Goal: Share content: Share content

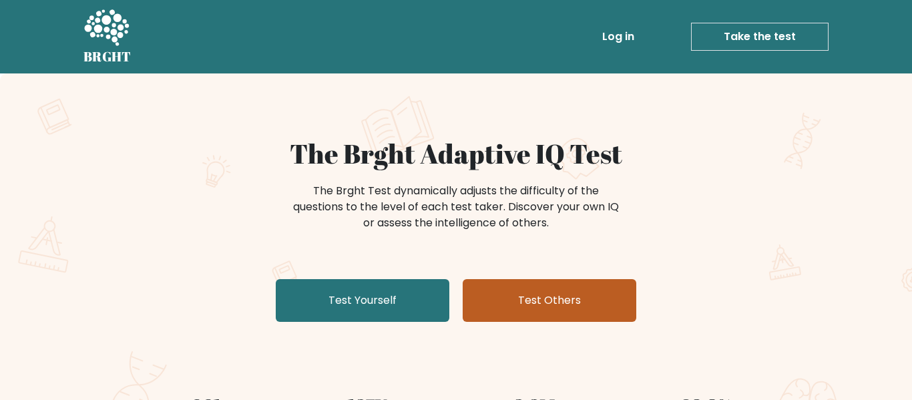
click at [503, 309] on link "Test Others" at bounding box center [550, 300] width 174 height 43
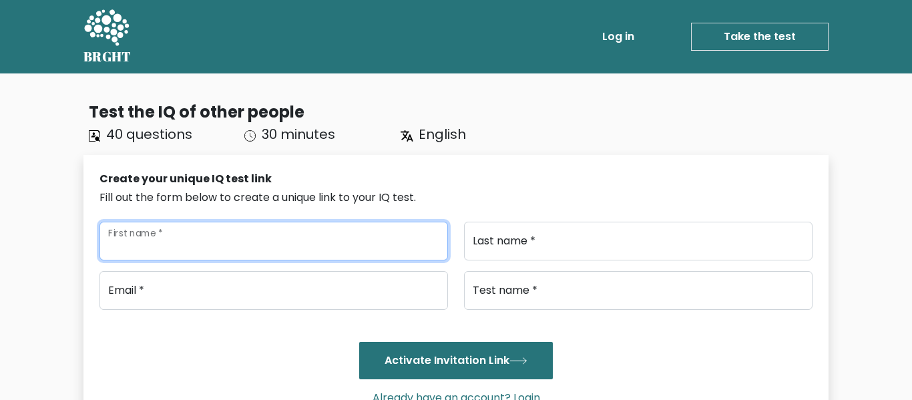
click at [293, 258] on input "First name *" at bounding box center [273, 241] width 349 height 39
type input "sdfghj"
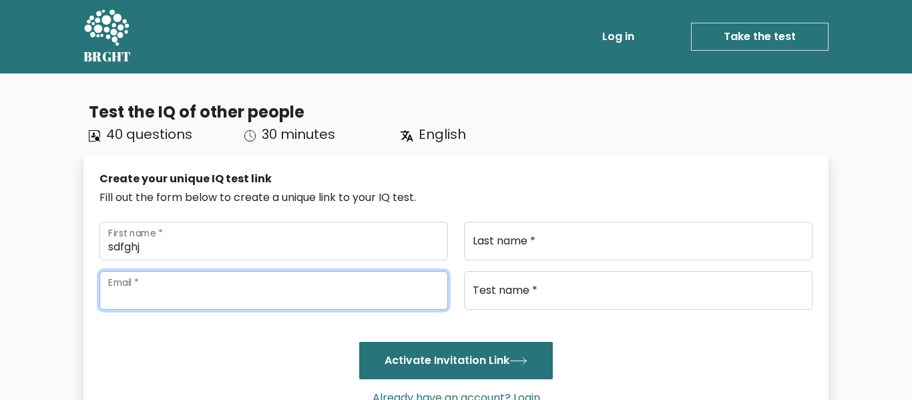
click at [259, 284] on input "email" at bounding box center [273, 290] width 349 height 39
type input "sdcfvgbhnm,@gmail.com"
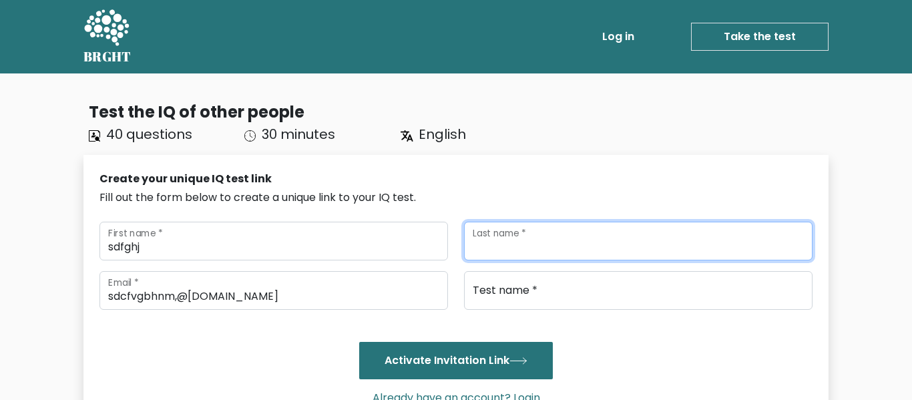
click at [548, 253] on input "Last name *" at bounding box center [638, 241] width 349 height 39
type input "sxdcfvgbhnjm"
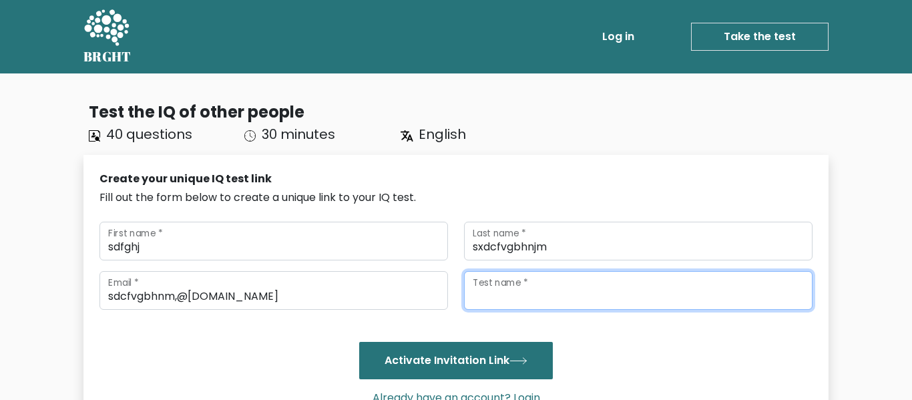
click at [507, 298] on input "Test name *" at bounding box center [638, 290] width 349 height 39
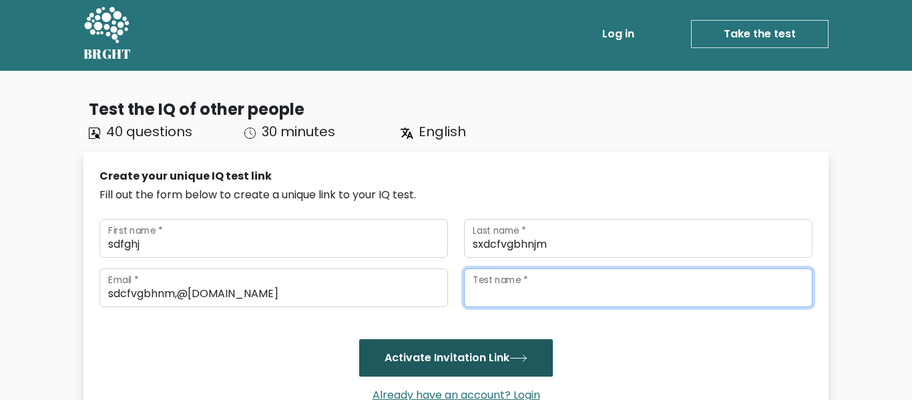
scroll to position [18, 0]
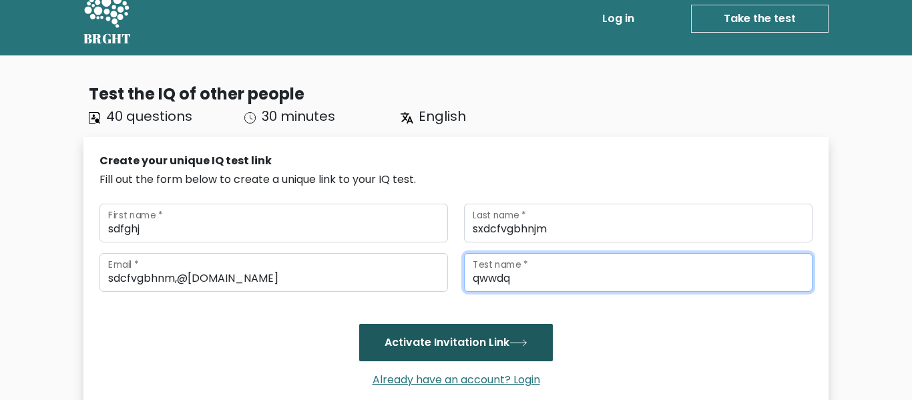
type input "qwwdq"
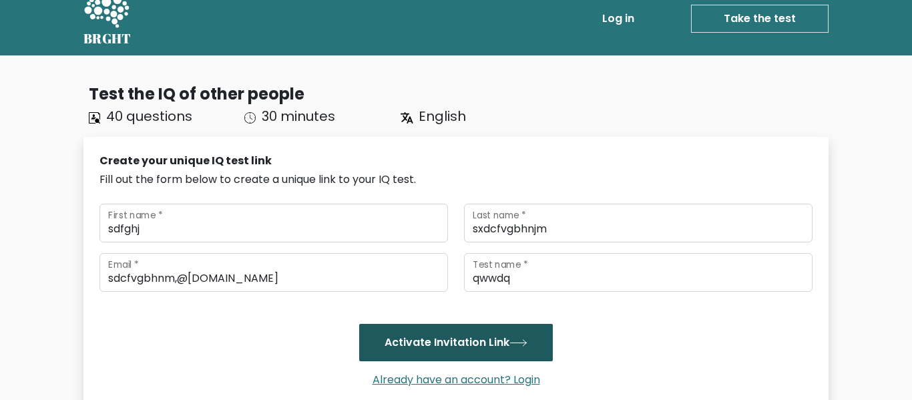
click at [490, 343] on button "Activate Invitation Link" at bounding box center [456, 342] width 194 height 37
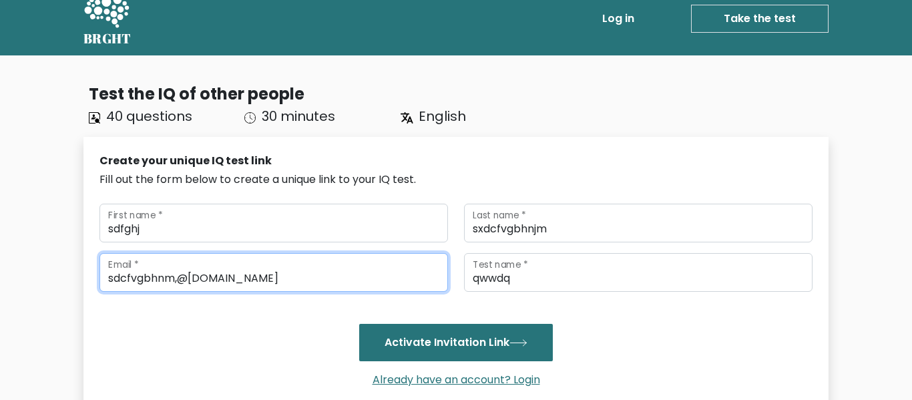
click at [180, 280] on input "sdcfvgbhnm,@gmail.com" at bounding box center [273, 272] width 349 height 39
type input "sdcfvgbhnm@gmail.com"
click at [359, 324] on button "Activate Invitation Link" at bounding box center [456, 342] width 194 height 37
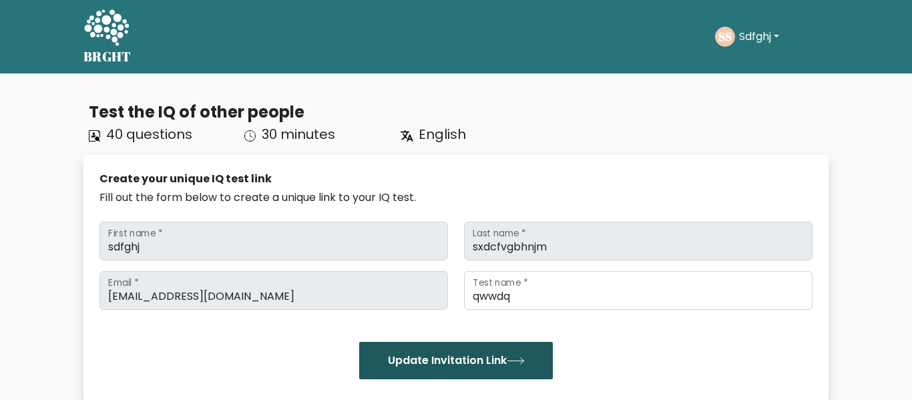
click at [503, 356] on button "Update Invitation Link" at bounding box center [456, 360] width 194 height 37
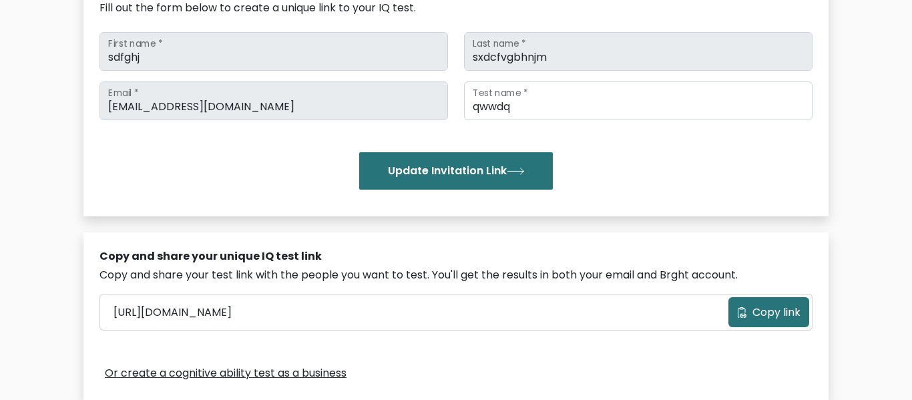
scroll to position [197, 0]
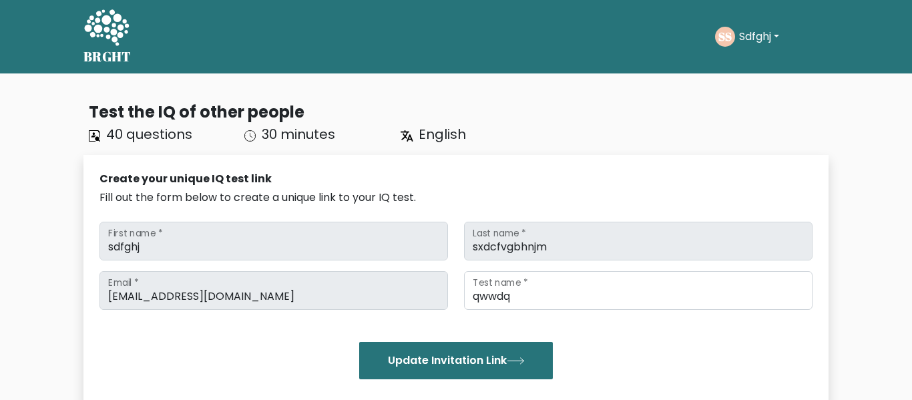
scroll to position [18, 0]
